Goal: Task Accomplishment & Management: Manage account settings

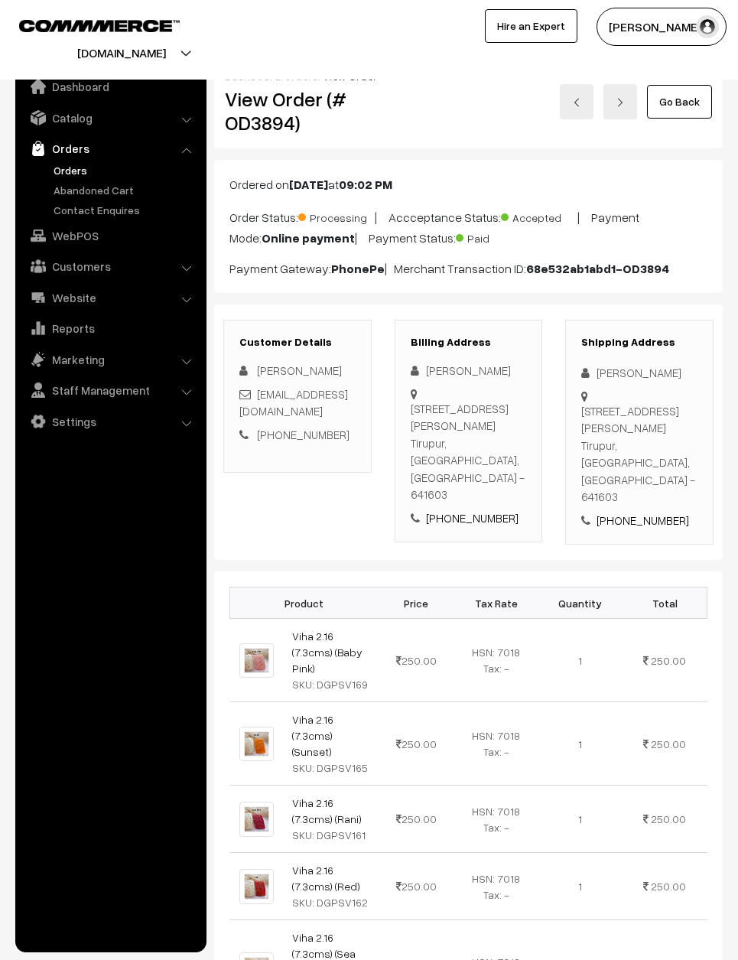
click at [674, 104] on link "Go Back" at bounding box center [679, 102] width 65 height 34
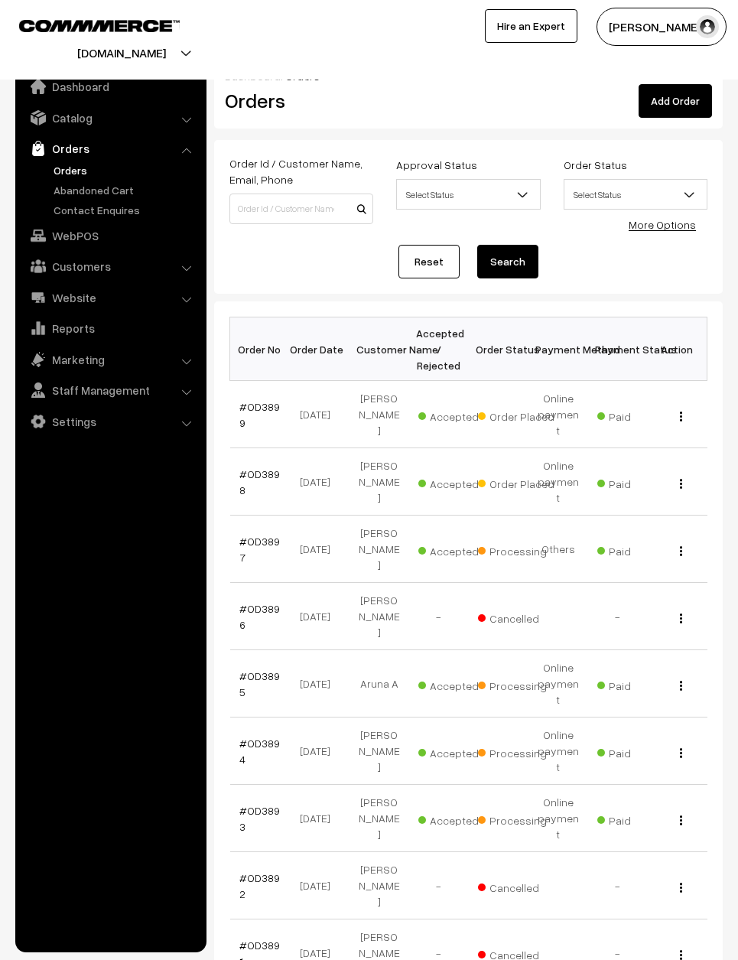
click at [252, 468] on link "#OD3898" at bounding box center [259, 482] width 41 height 29
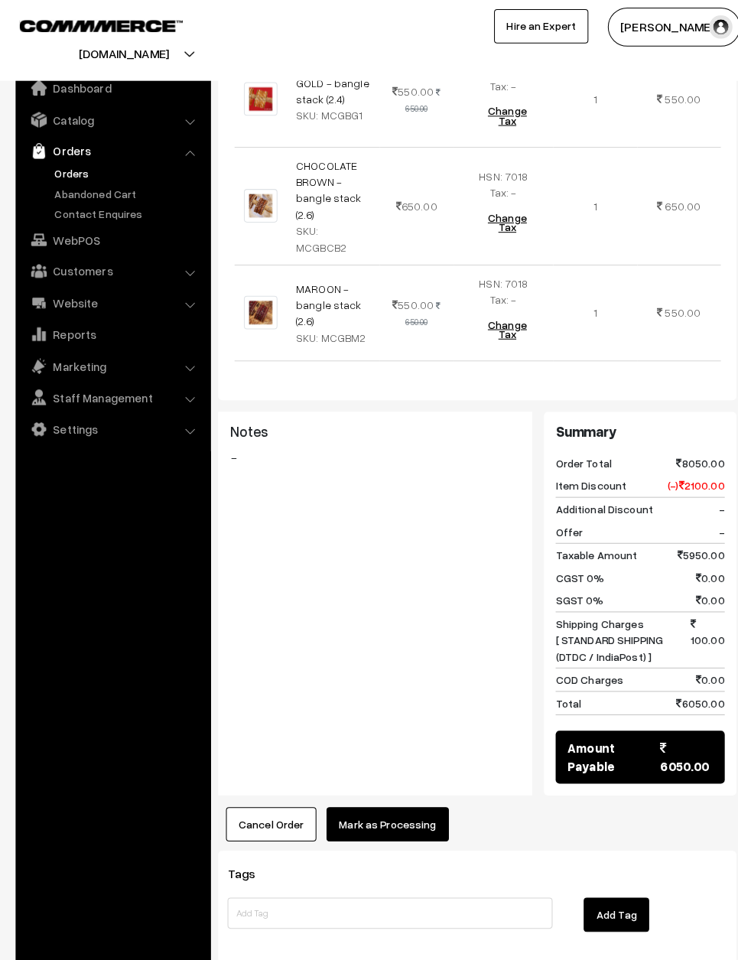
scroll to position [787, 0]
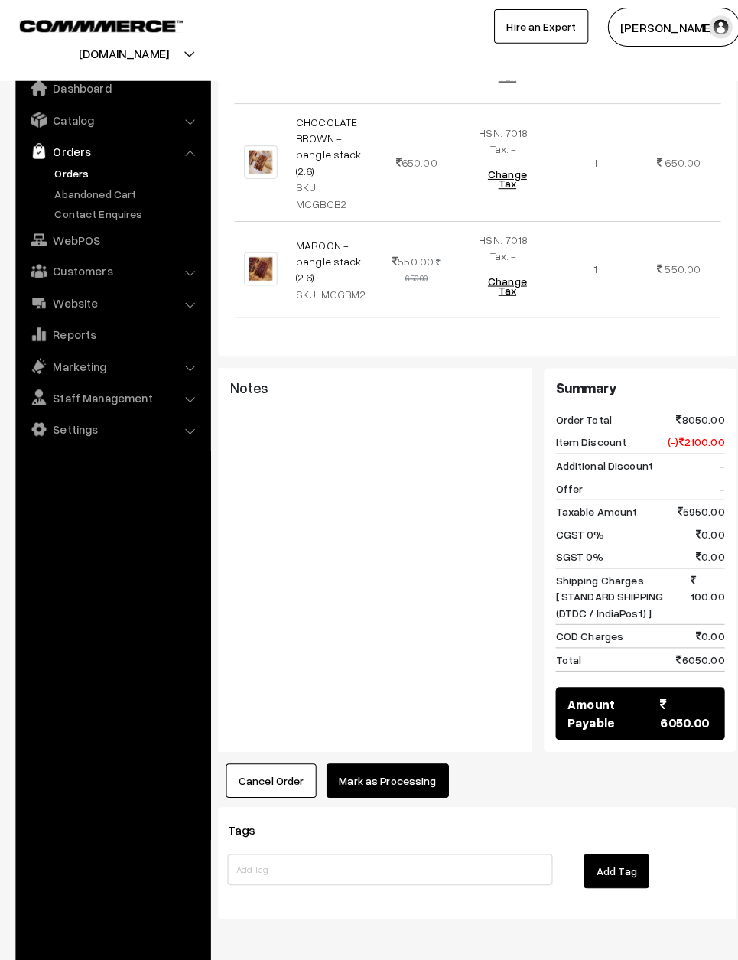
click at [399, 764] on button "Mark as Processing" at bounding box center [381, 767] width 120 height 34
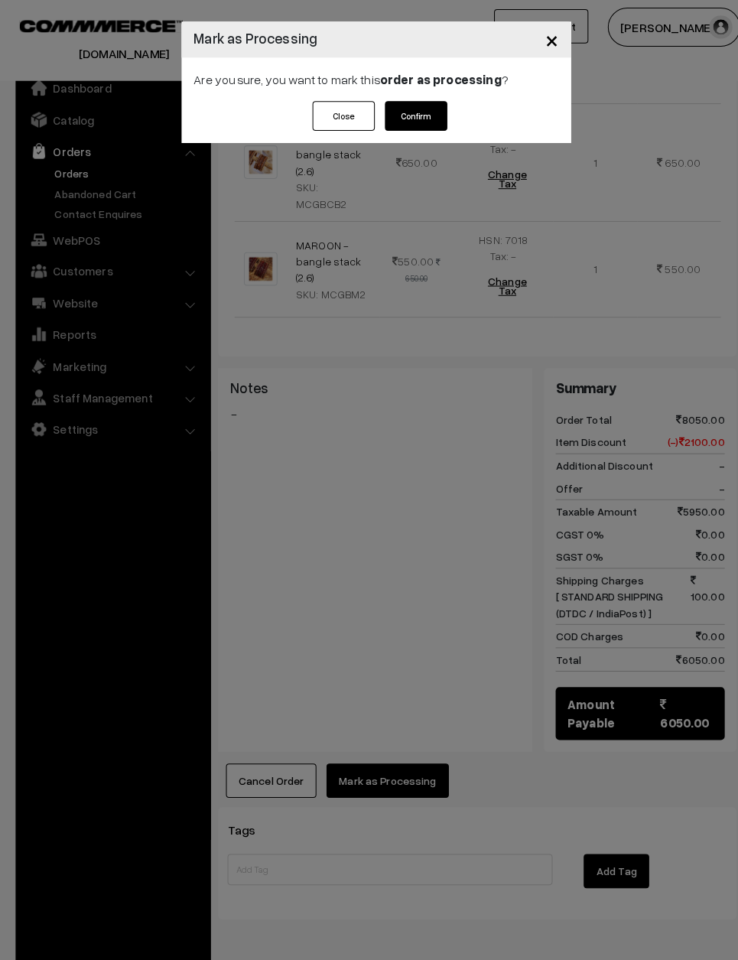
click at [422, 114] on button "Confirm" at bounding box center [408, 113] width 61 height 29
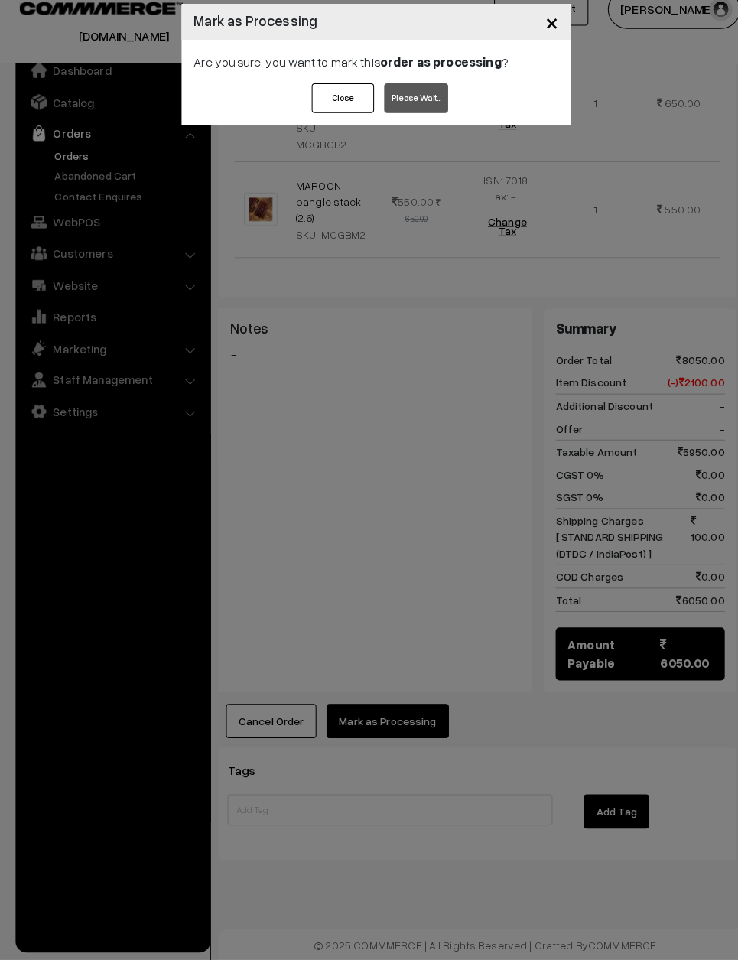
scroll to position [829, 0]
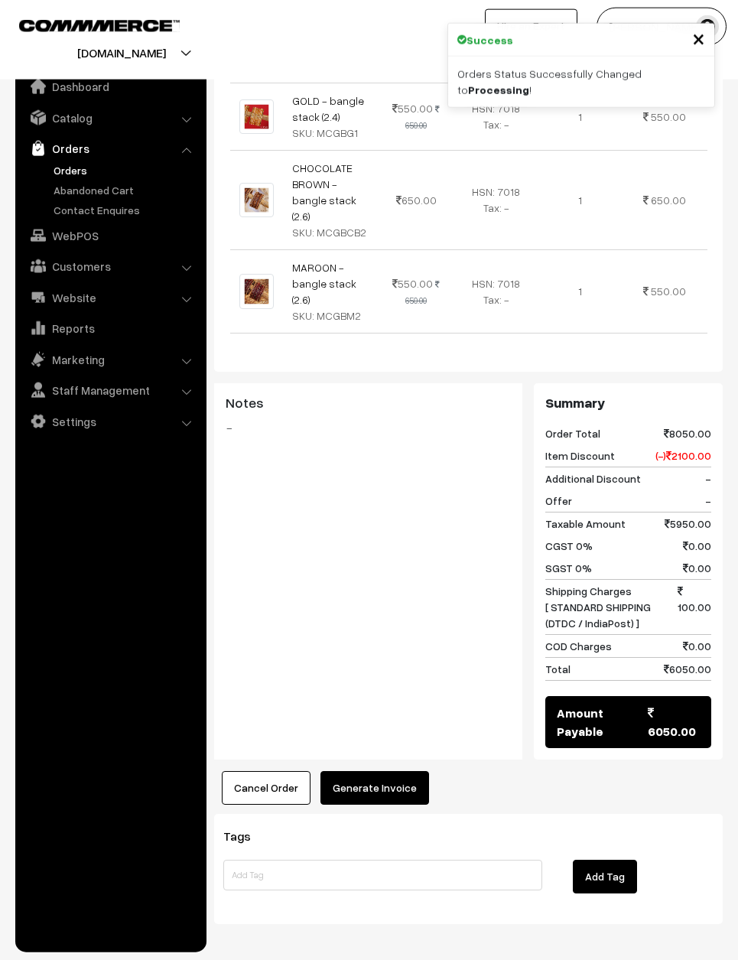
click at [386, 788] on button "Generate Invoice" at bounding box center [375, 788] width 109 height 34
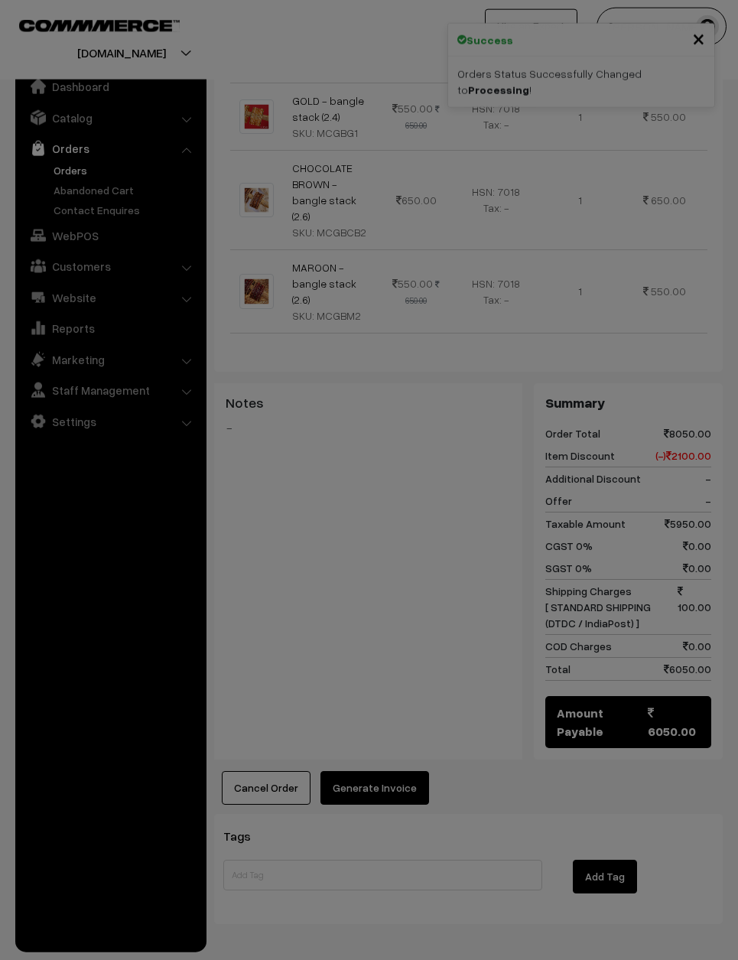
scroll to position [702, 0]
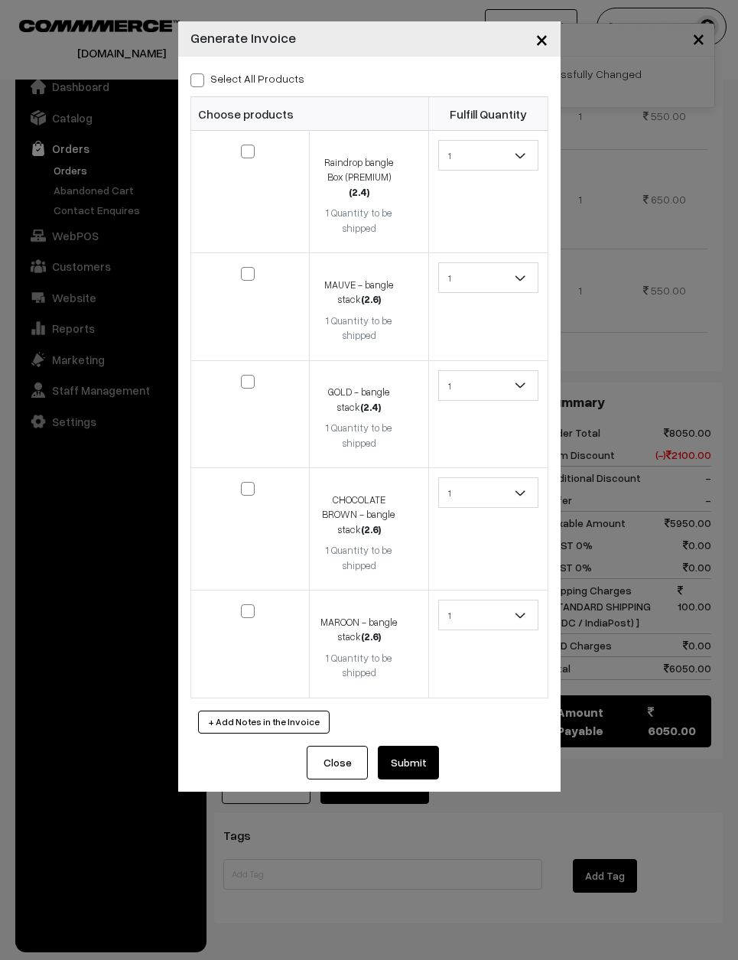
click at [194, 73] on input "Select All Products" at bounding box center [196, 78] width 10 height 10
checkbox input "true"
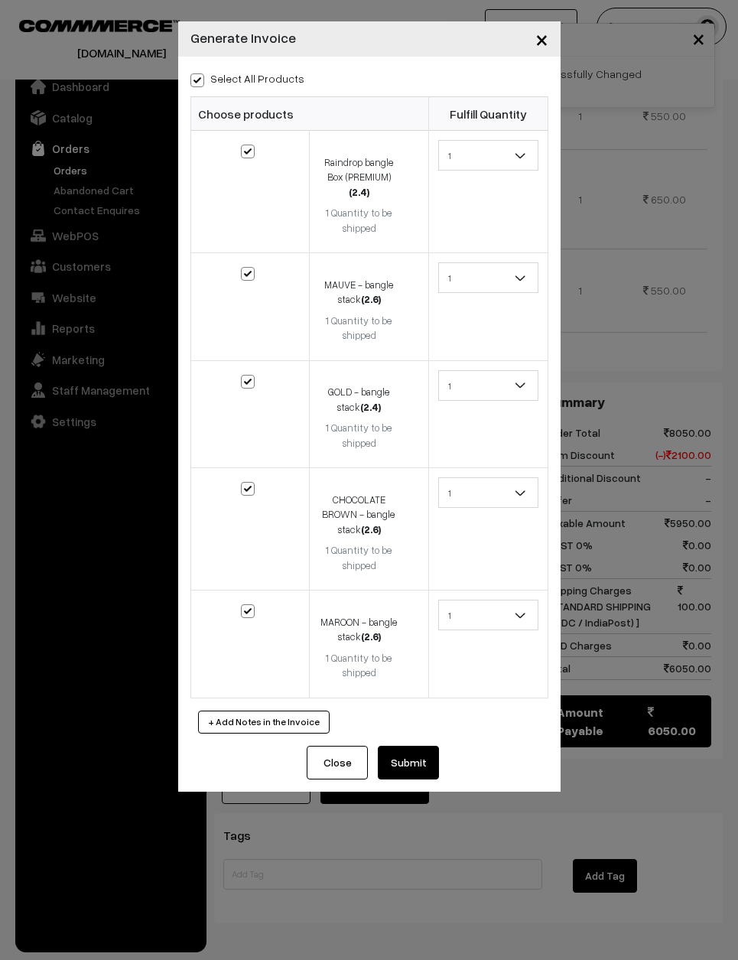
checkbox input "true"
click at [418, 746] on button "Submit" at bounding box center [408, 763] width 61 height 34
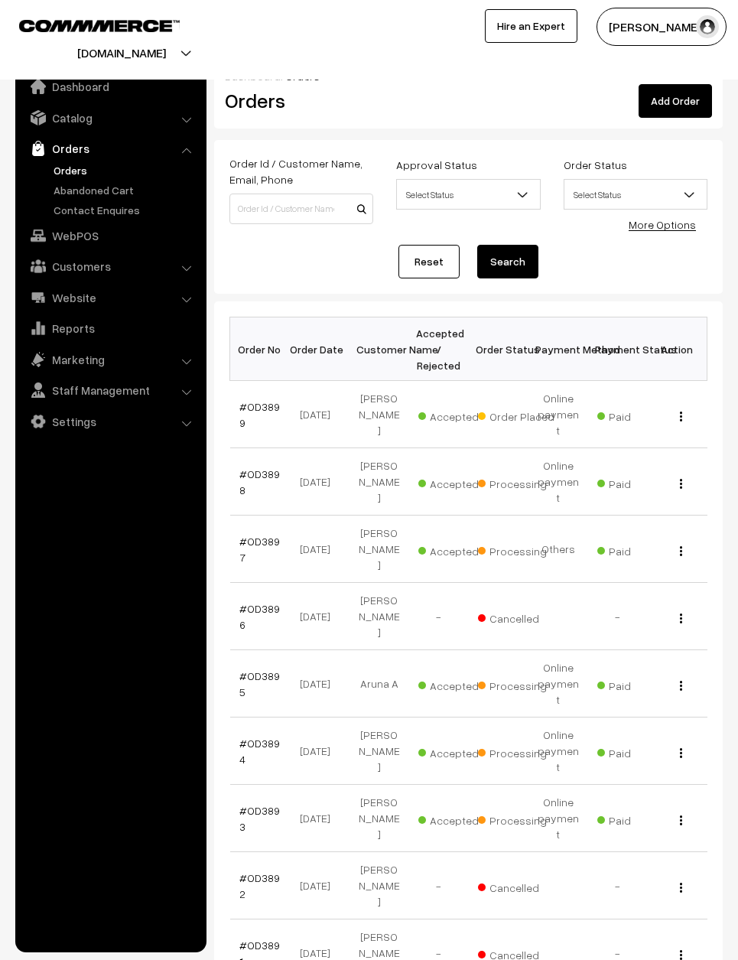
click at [262, 400] on link "#OD3899" at bounding box center [259, 414] width 41 height 29
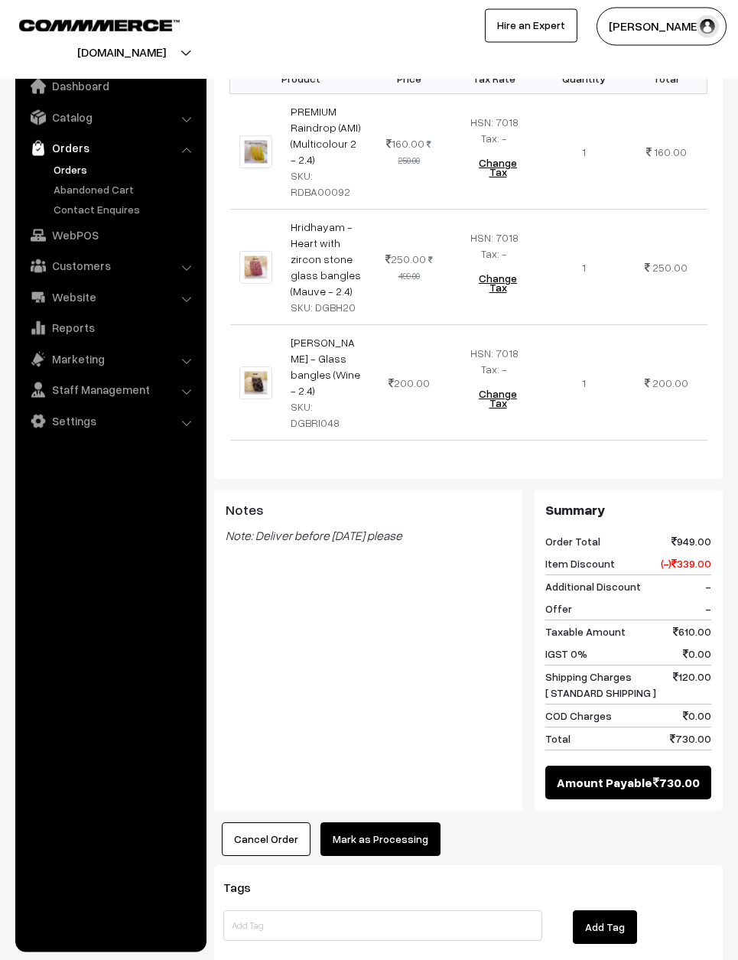
scroll to position [524, 0]
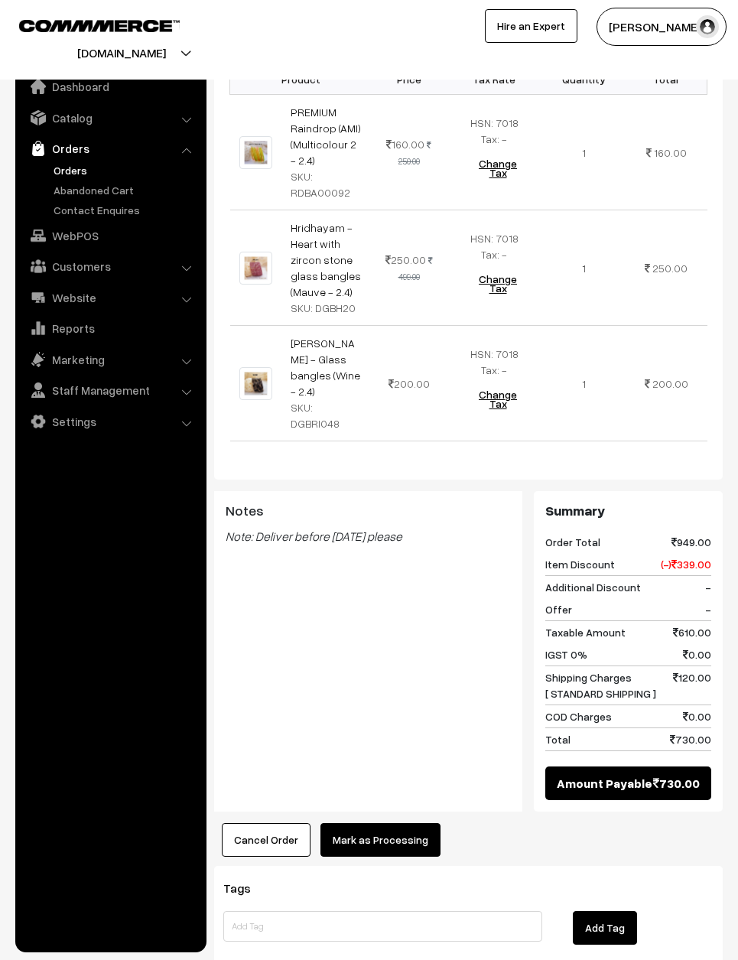
click at [370, 823] on button "Mark as Processing" at bounding box center [381, 840] width 120 height 34
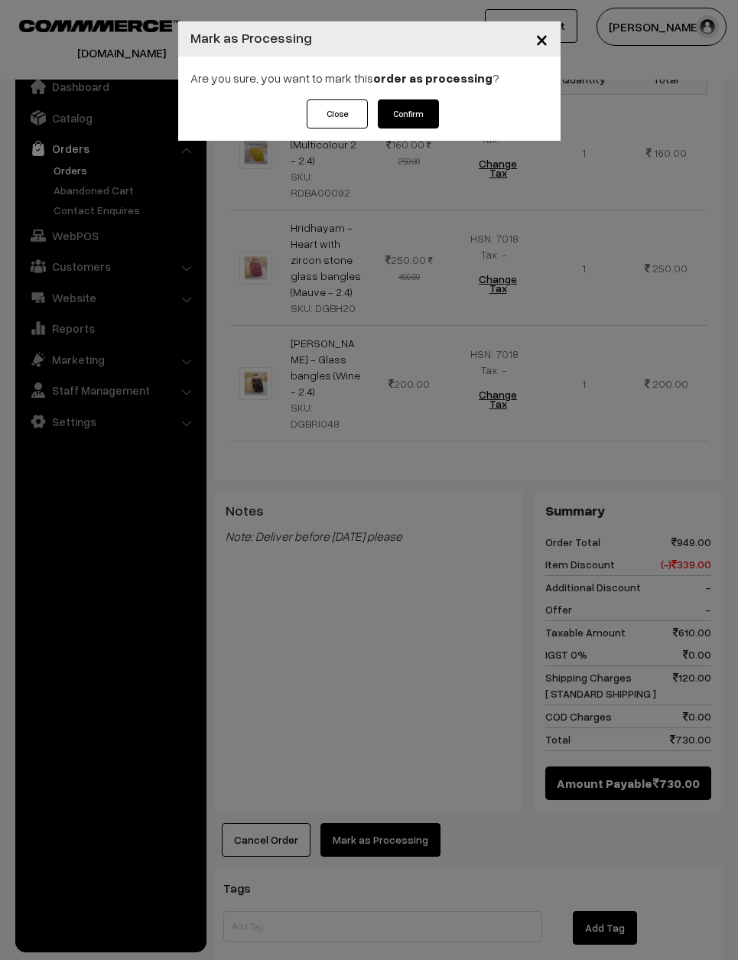
click at [402, 114] on button "Confirm" at bounding box center [408, 113] width 61 height 29
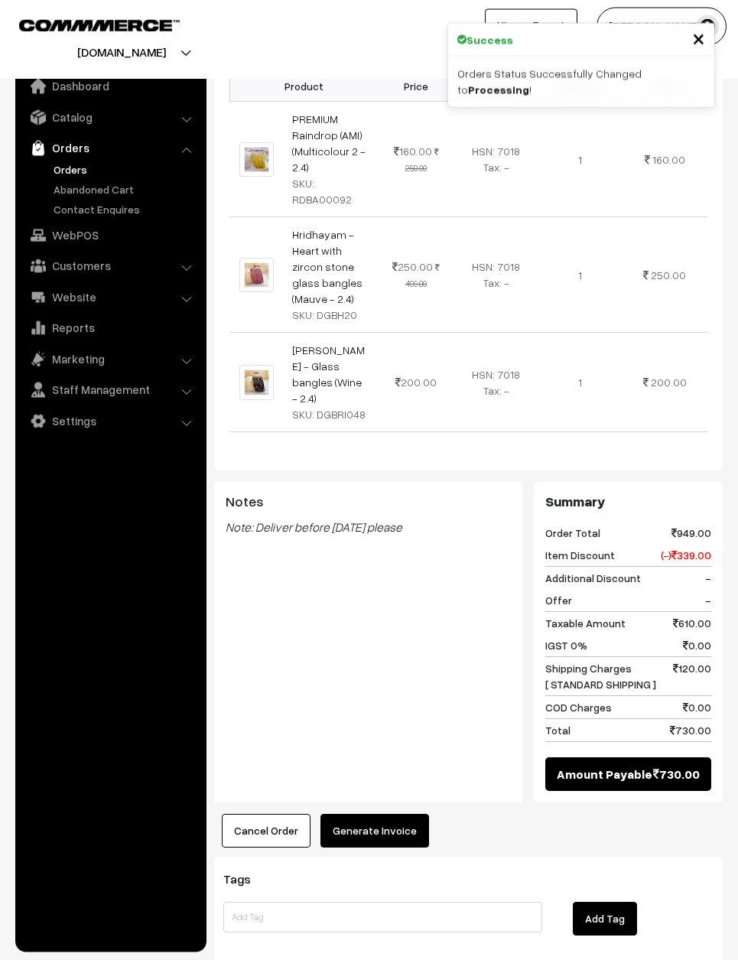
scroll to position [516, 0]
click at [394, 815] on button "Generate Invoice" at bounding box center [375, 832] width 109 height 34
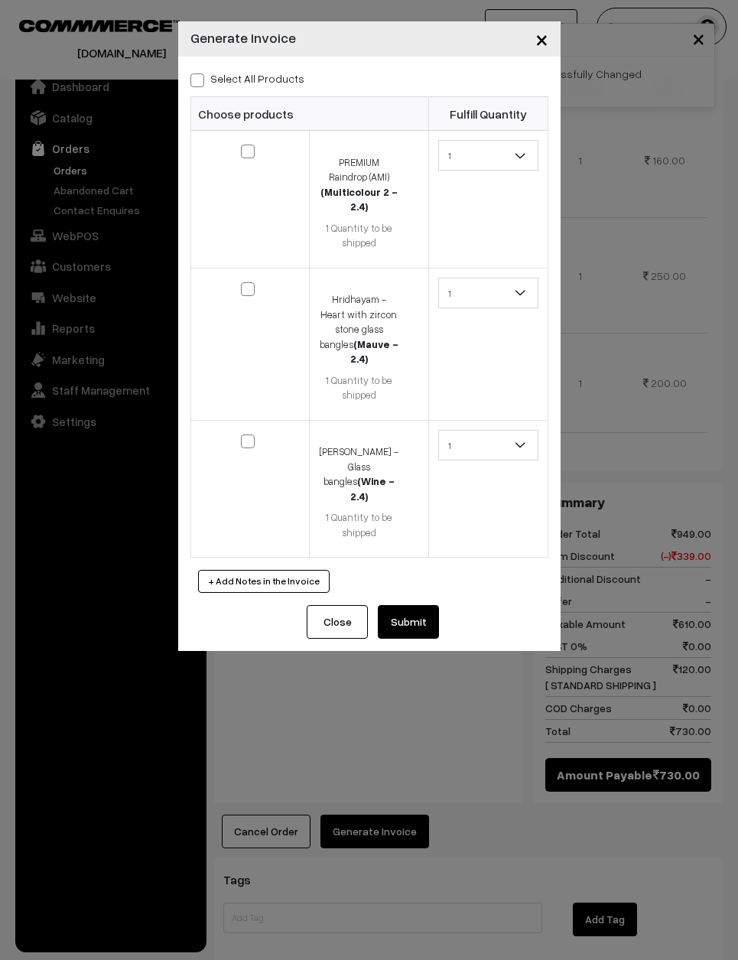
click at [191, 84] on span at bounding box center [198, 80] width 14 height 14
click at [191, 83] on input "Select All Products" at bounding box center [196, 78] width 10 height 10
checkbox input "true"
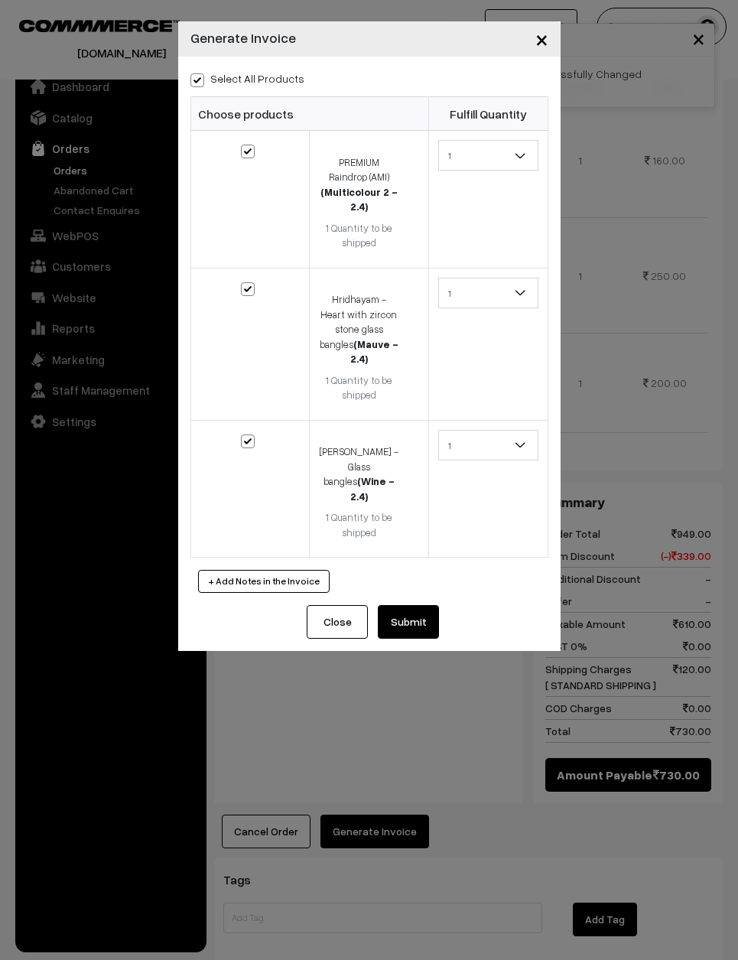
checkbox input "true"
click at [407, 605] on button "Submit" at bounding box center [408, 622] width 61 height 34
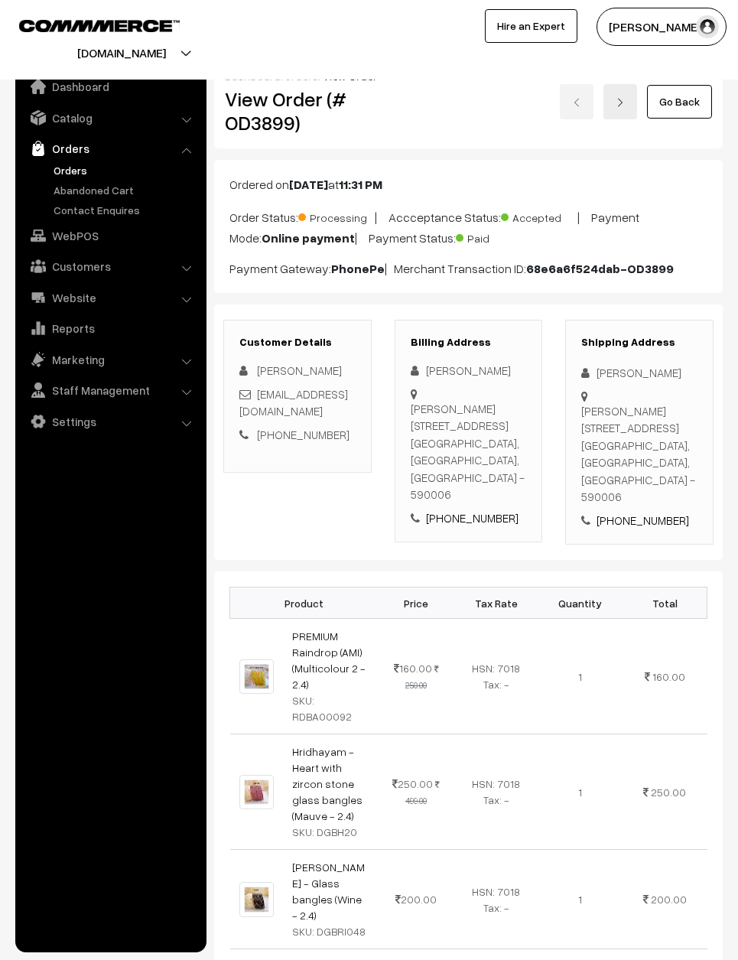
click at [698, 106] on link "Go Back" at bounding box center [679, 102] width 65 height 34
